Goal: Task Accomplishment & Management: Use online tool/utility

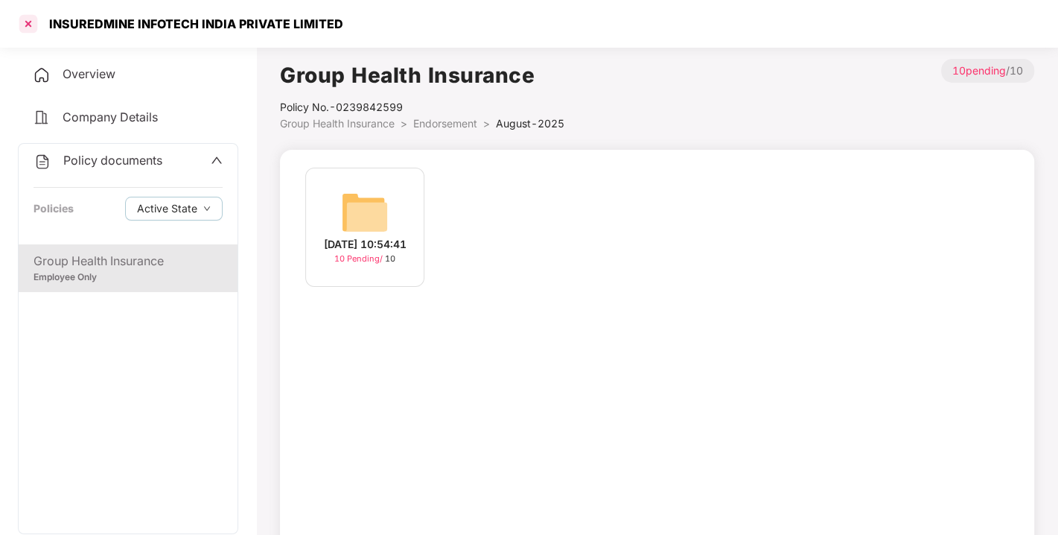
click at [23, 23] on div at bounding box center [28, 24] width 24 height 24
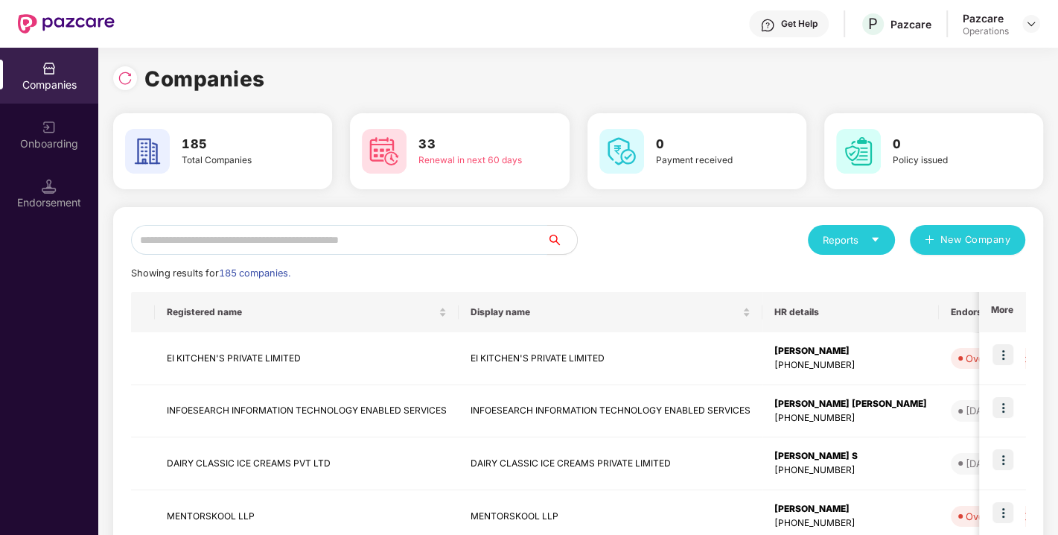
click at [342, 238] on input "text" at bounding box center [339, 240] width 416 height 30
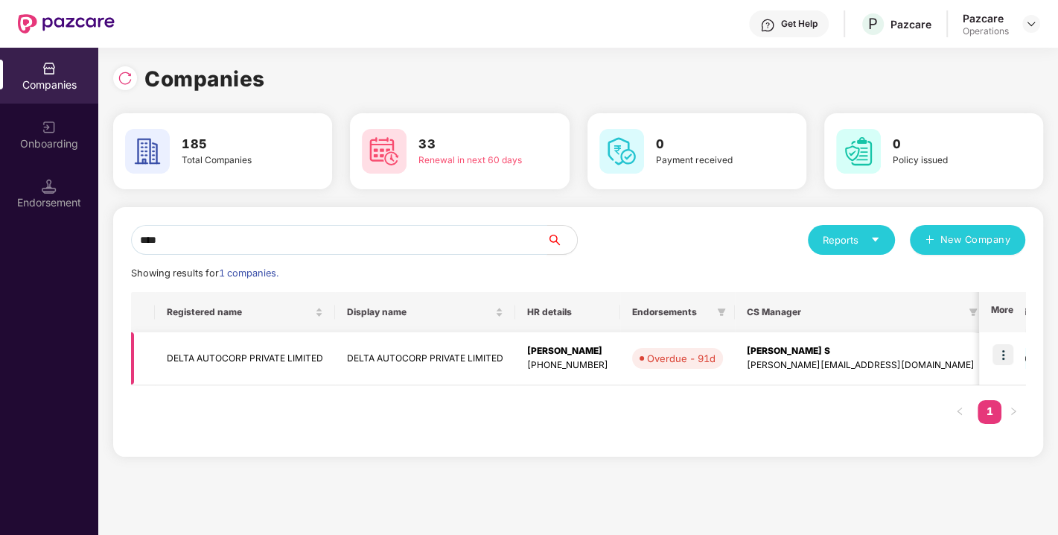
type input "****"
click at [1000, 345] on img at bounding box center [1002, 354] width 21 height 21
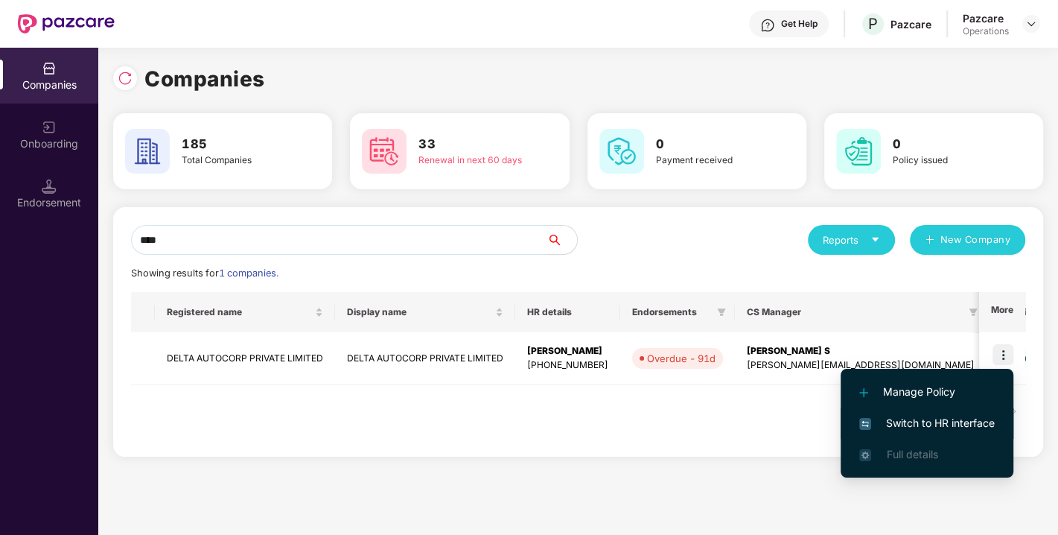
click at [949, 421] on span "Switch to HR interface" at bounding box center [927, 423] width 136 height 16
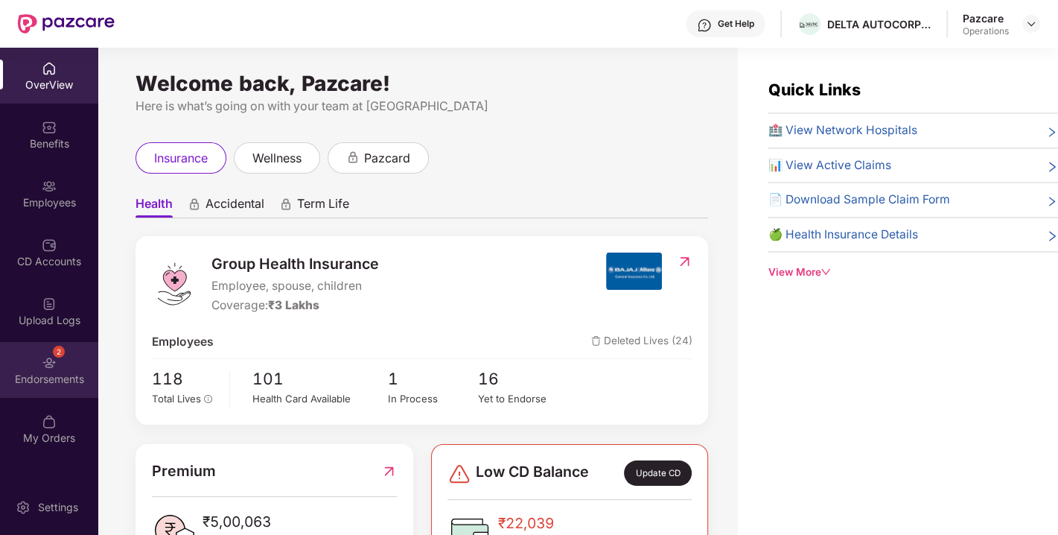
click at [55, 360] on img at bounding box center [49, 362] width 15 height 15
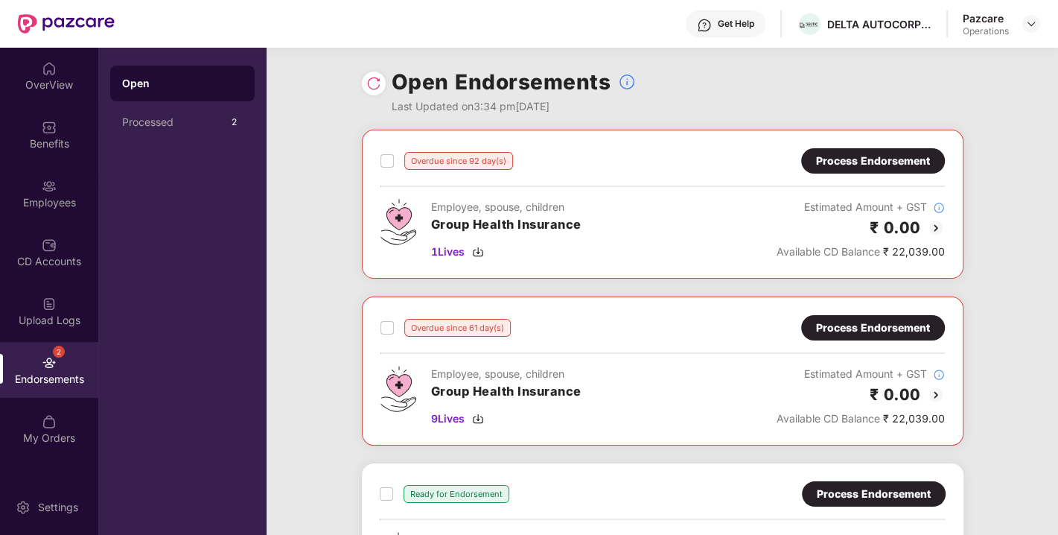
click at [839, 153] on div "Process Endorsement" at bounding box center [873, 161] width 114 height 16
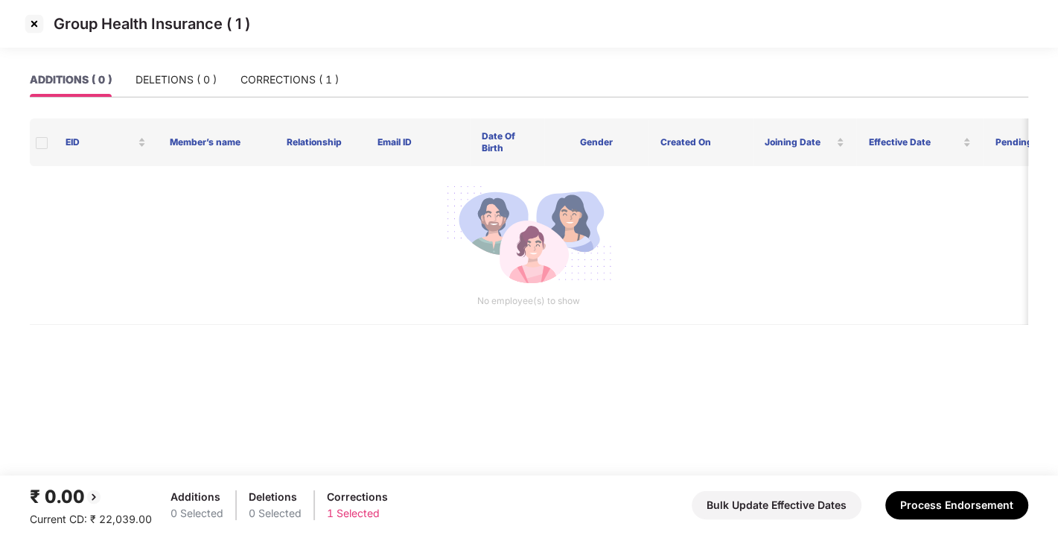
click at [28, 15] on img at bounding box center [34, 24] width 24 height 24
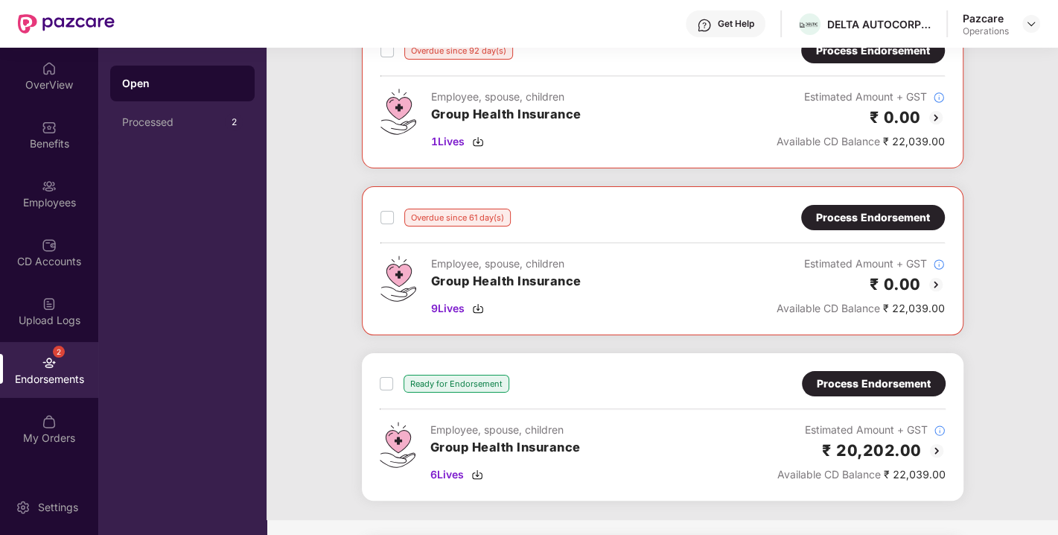
scroll to position [117, 0]
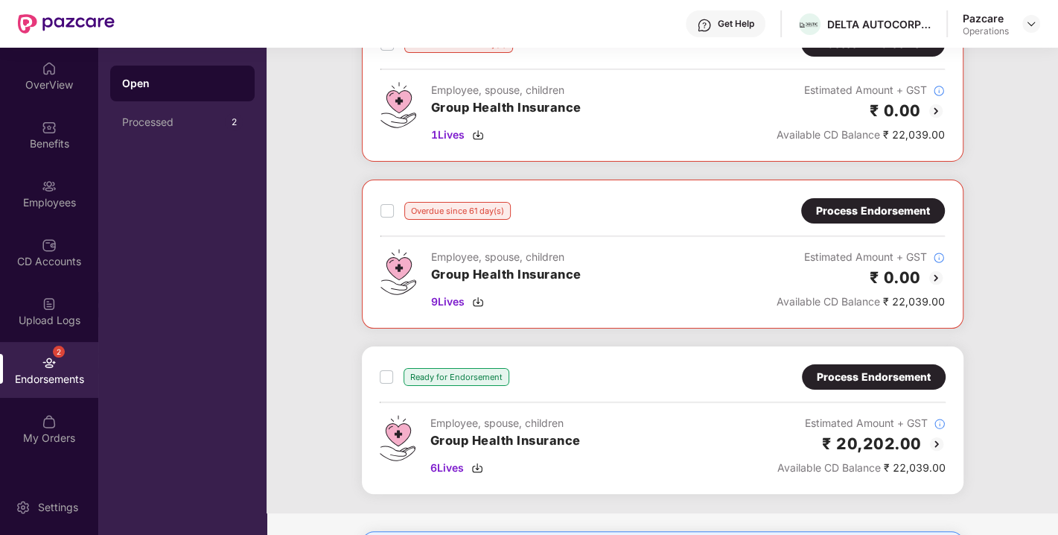
click at [865, 205] on div "Process Endorsement" at bounding box center [873, 211] width 114 height 16
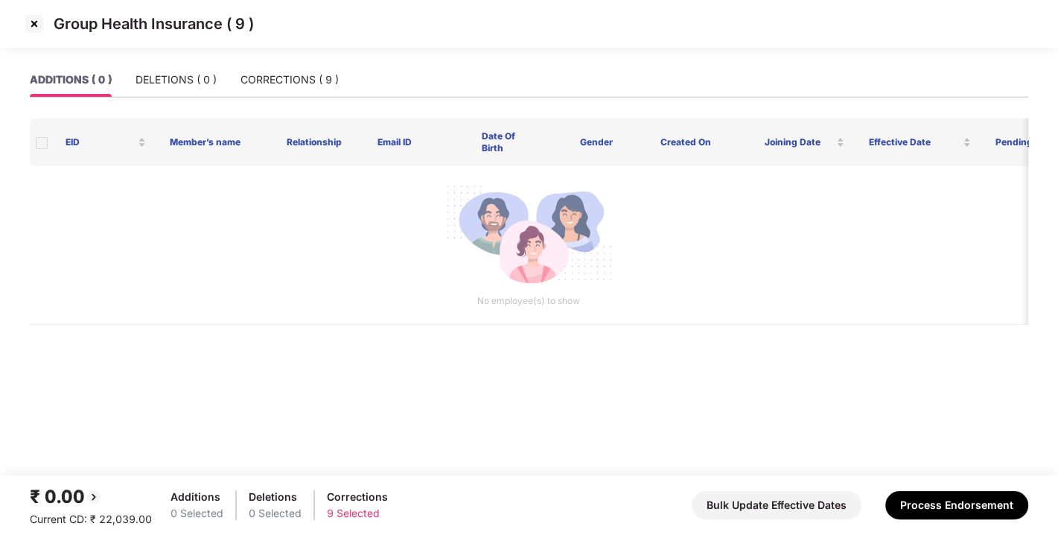
click at [31, 29] on img at bounding box center [34, 24] width 24 height 24
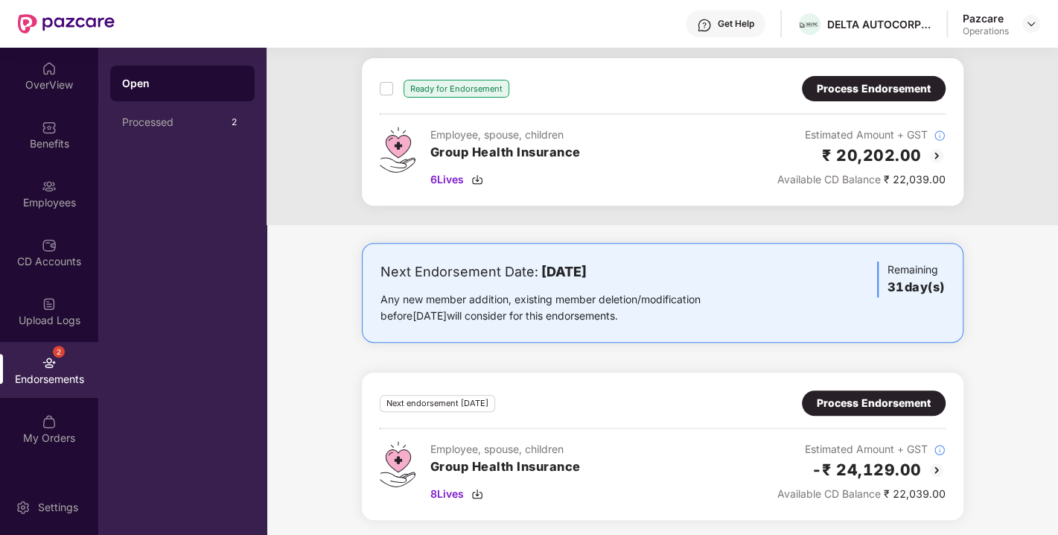
scroll to position [0, 0]
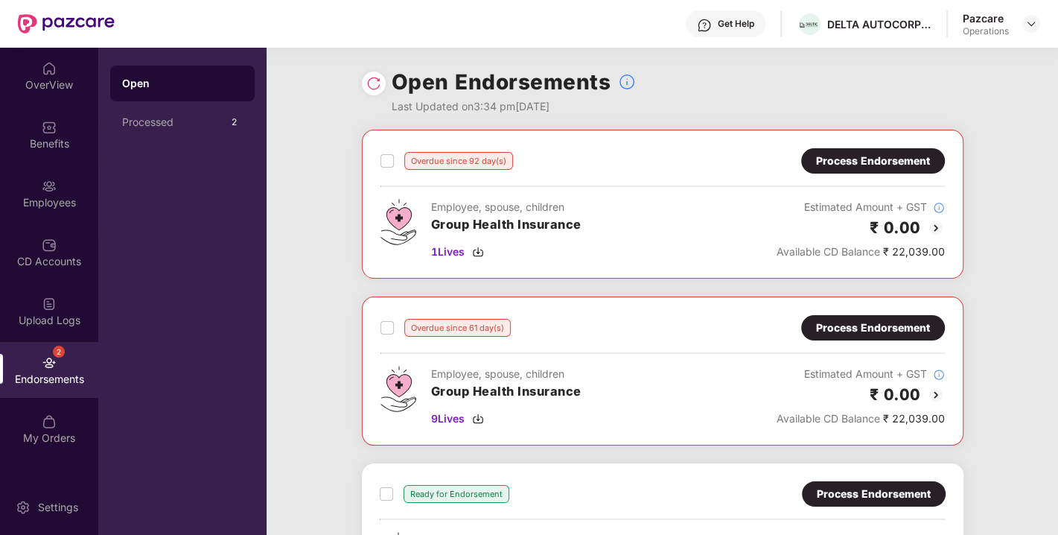
click at [366, 84] on img at bounding box center [373, 83] width 15 height 15
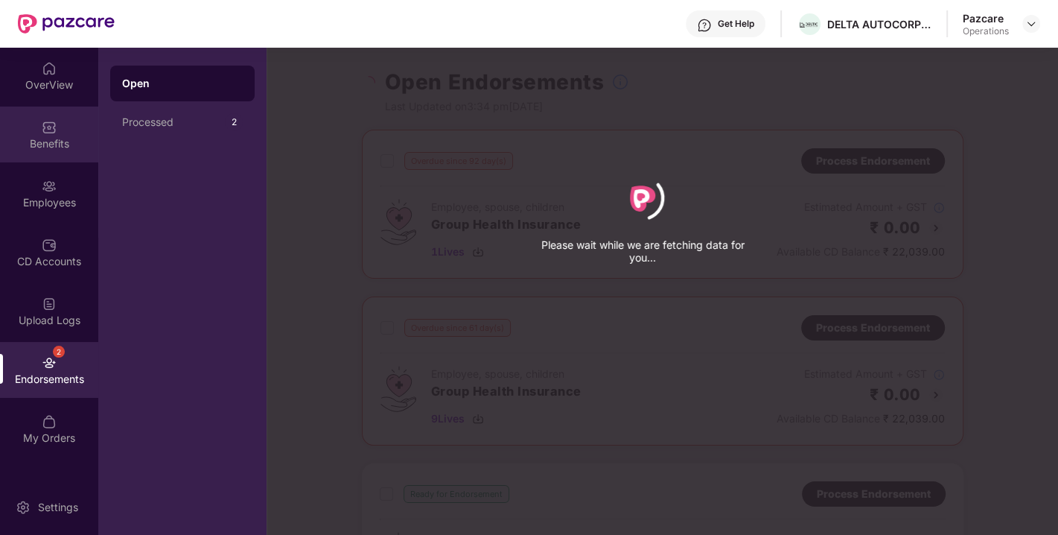
click at [60, 136] on div "Benefits" at bounding box center [49, 143] width 98 height 15
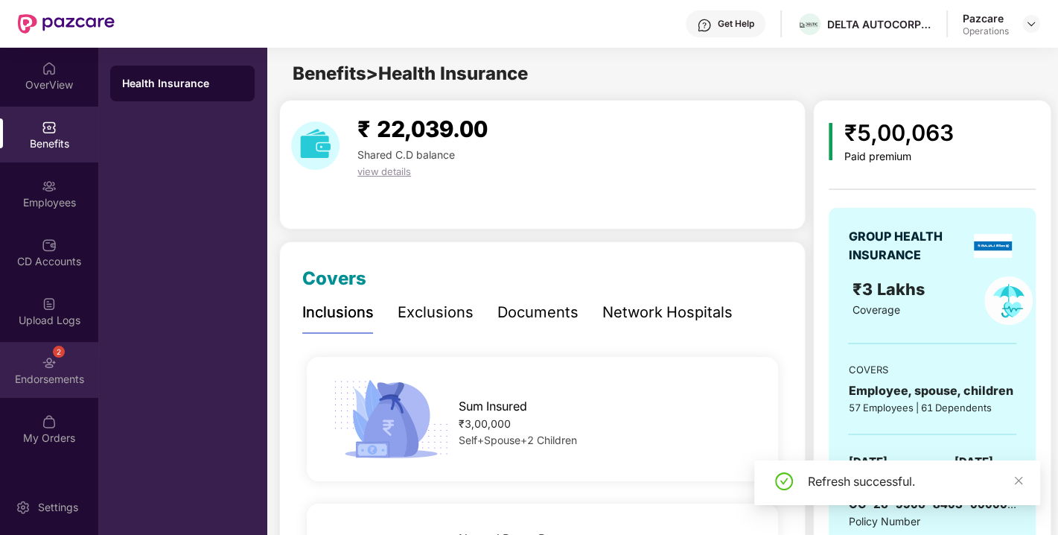
click at [40, 366] on div "2 Endorsements" at bounding box center [49, 370] width 98 height 56
